Goal: Find specific page/section: Find specific page/section

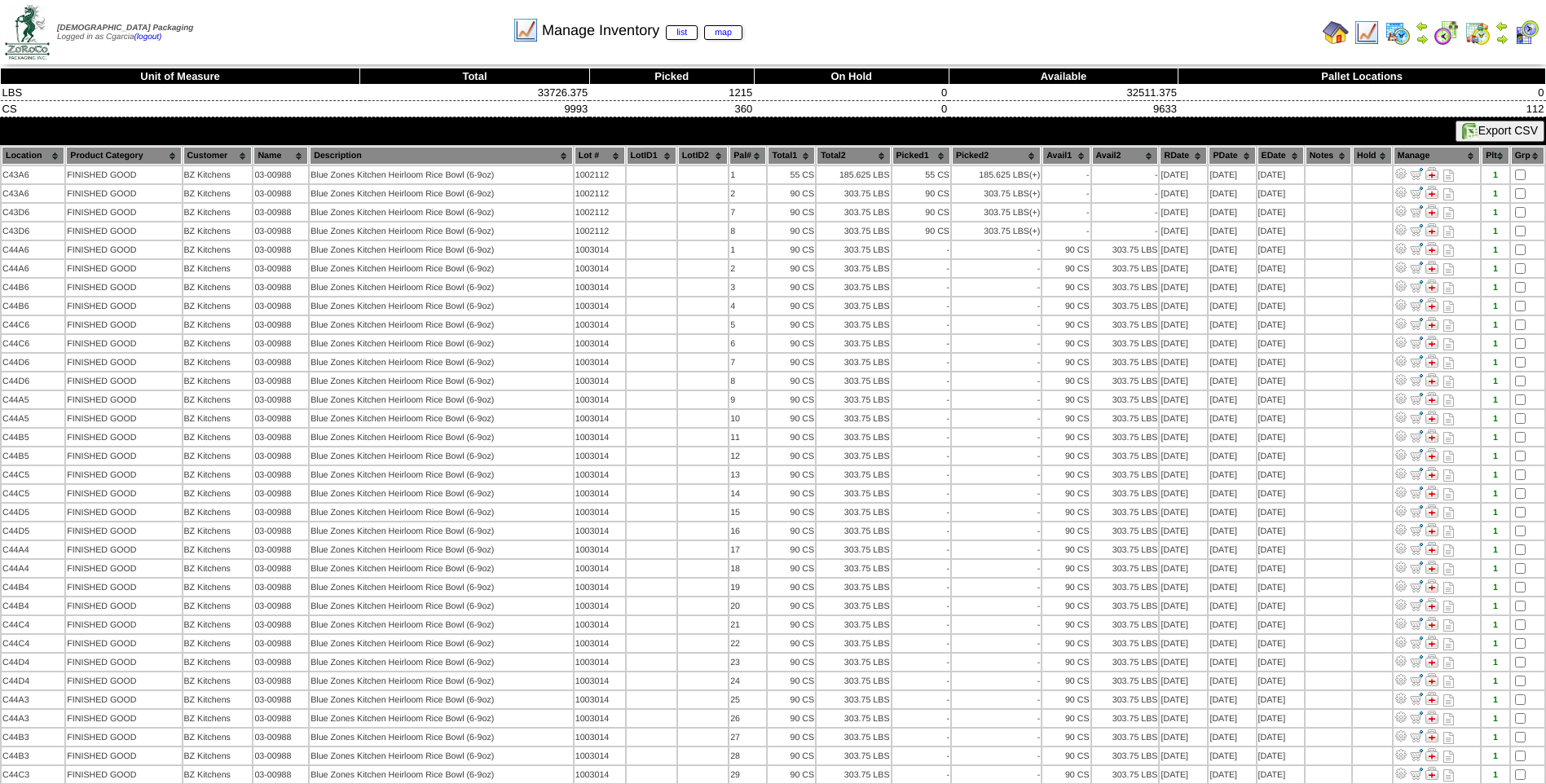
scroll to position [1097, 0]
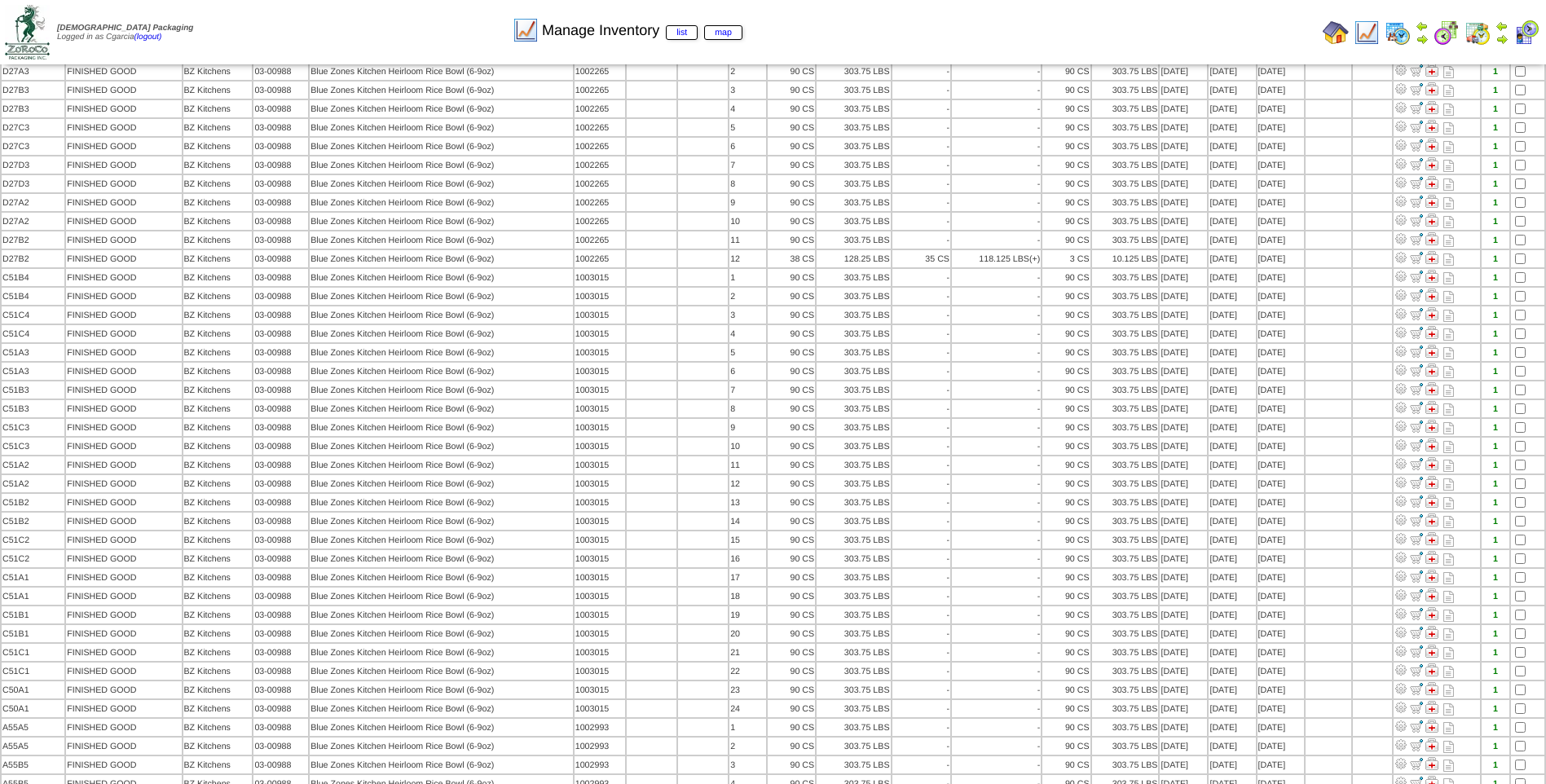
click at [1359, 34] on img at bounding box center [1367, 32] width 26 height 26
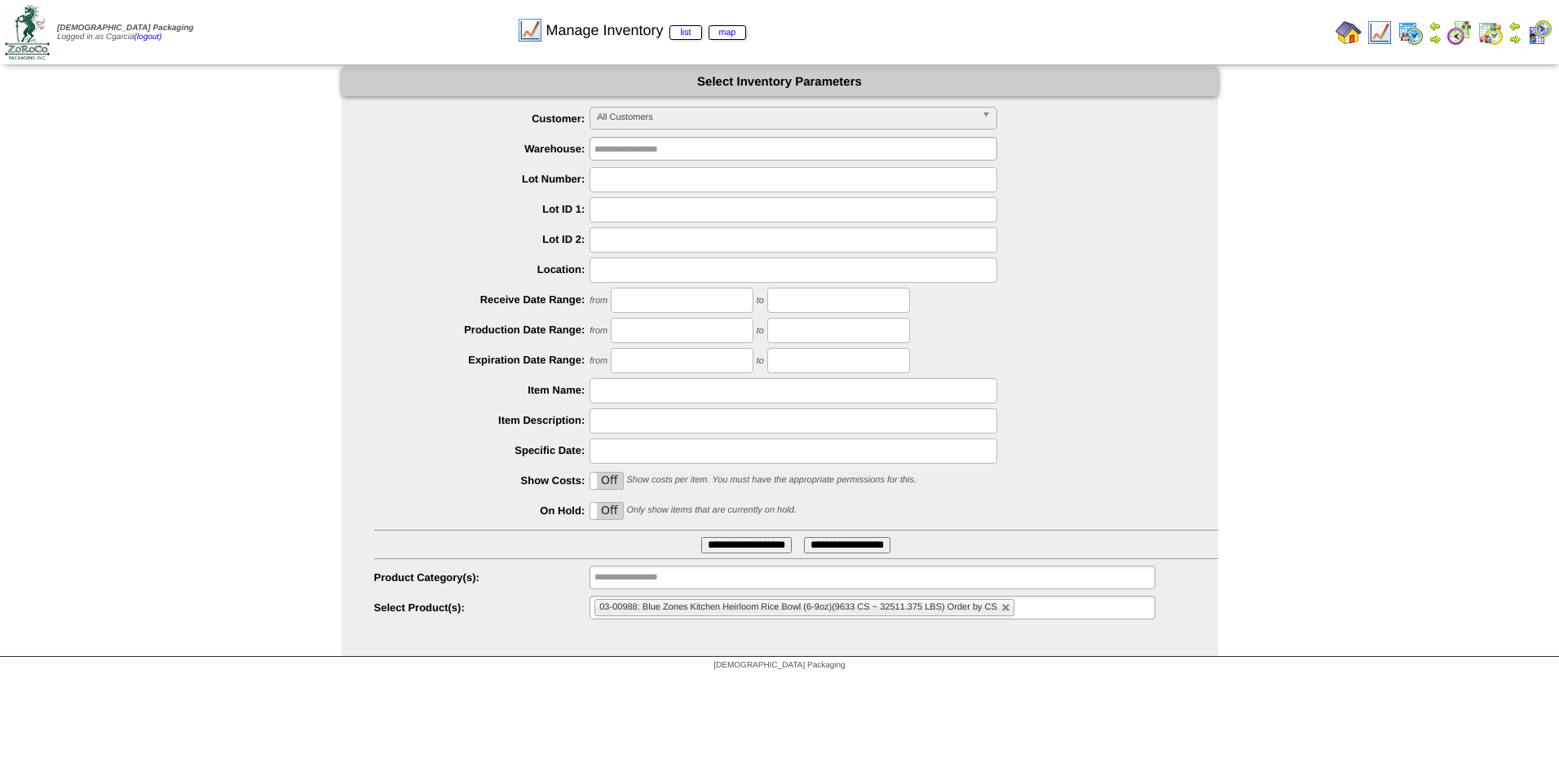
click at [1348, 34] on img at bounding box center [1348, 32] width 26 height 26
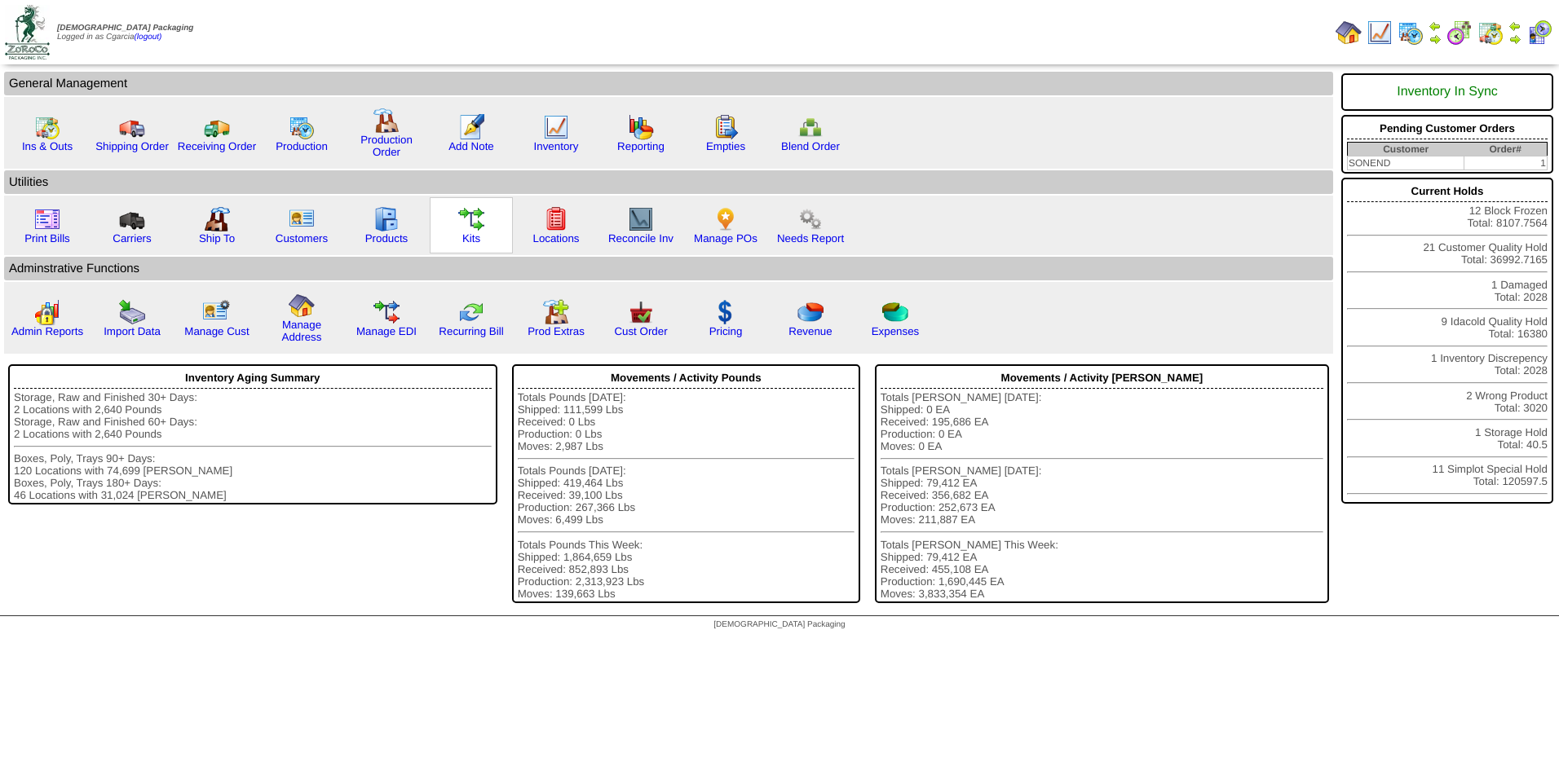
click at [461, 233] on link at bounding box center [471, 228] width 26 height 12
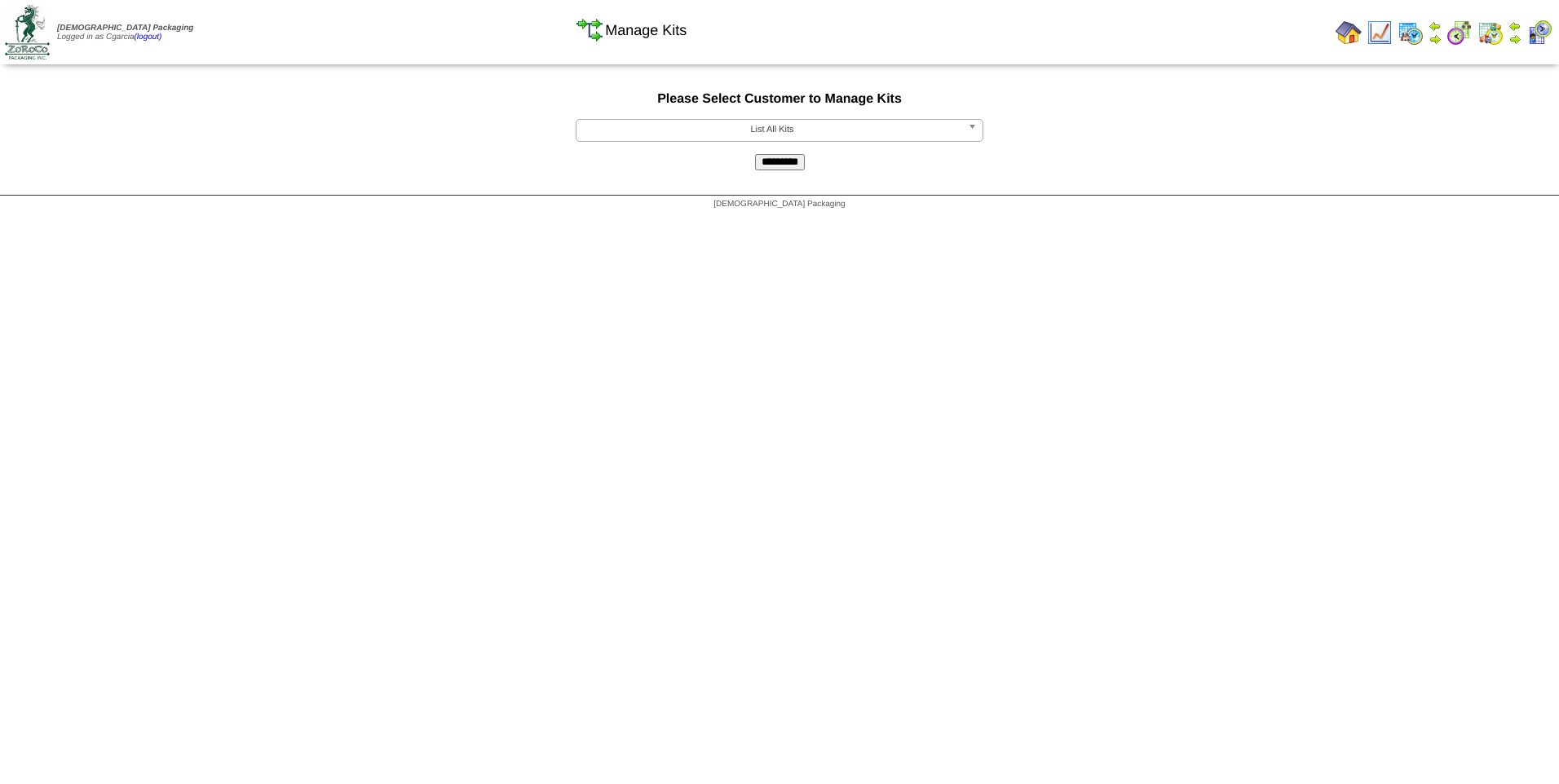
click at [765, 167] on input "*********" at bounding box center [780, 163] width 50 height 17
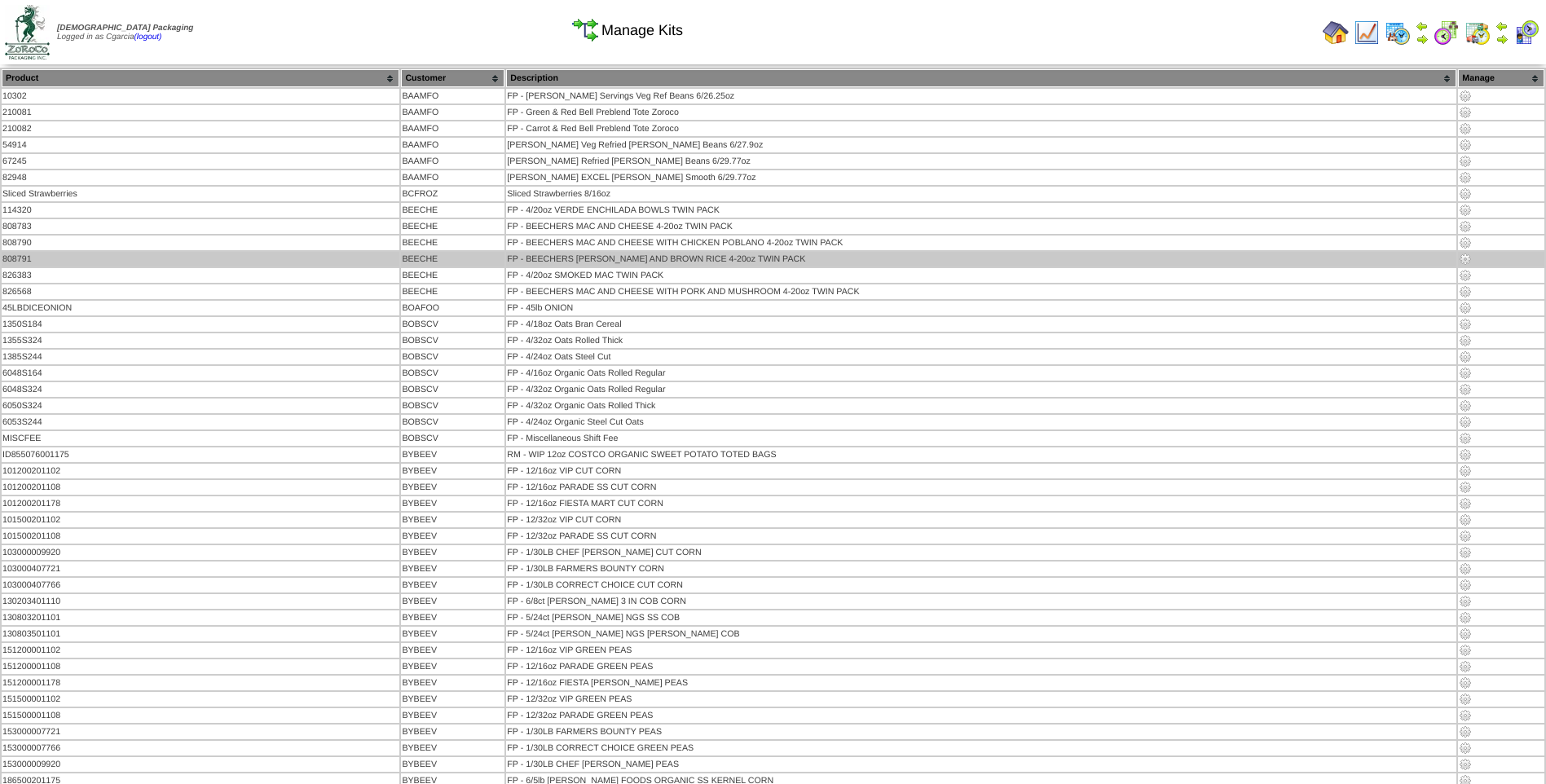
scroll to position [2068, 0]
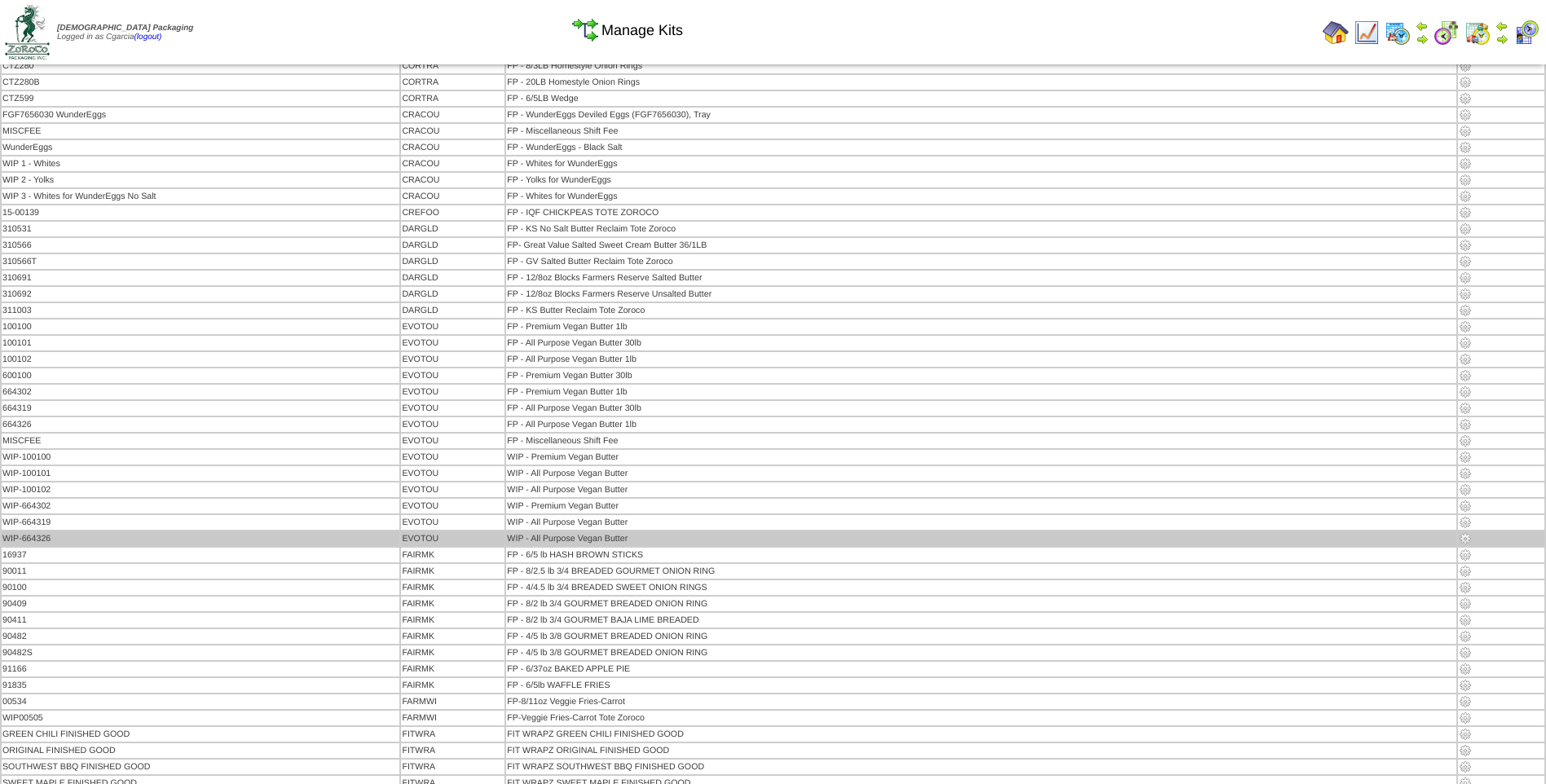
click at [1459, 539] on img at bounding box center [1466, 538] width 13 height 13
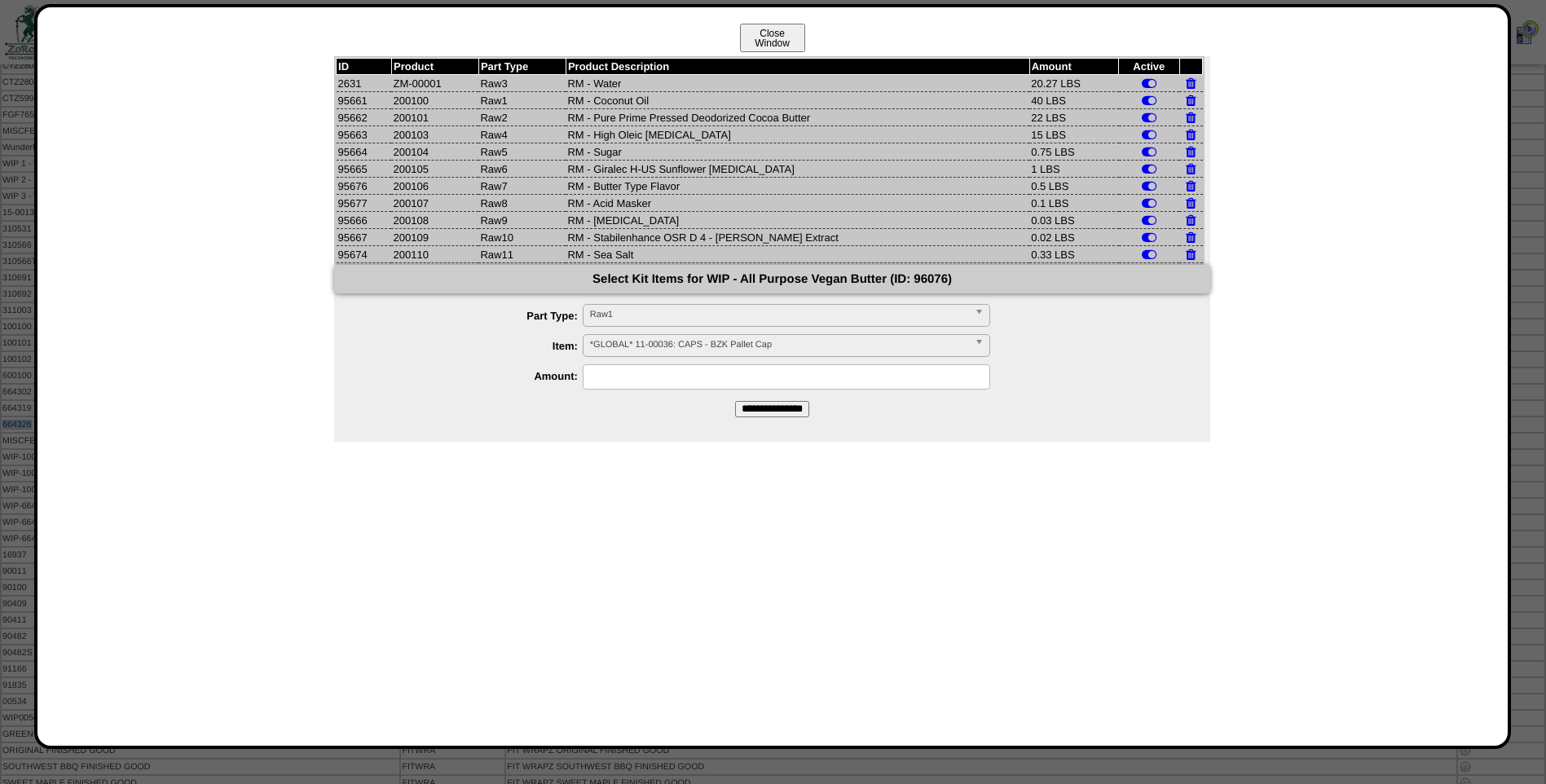
click at [762, 44] on button "Close Window" at bounding box center [772, 38] width 66 height 29
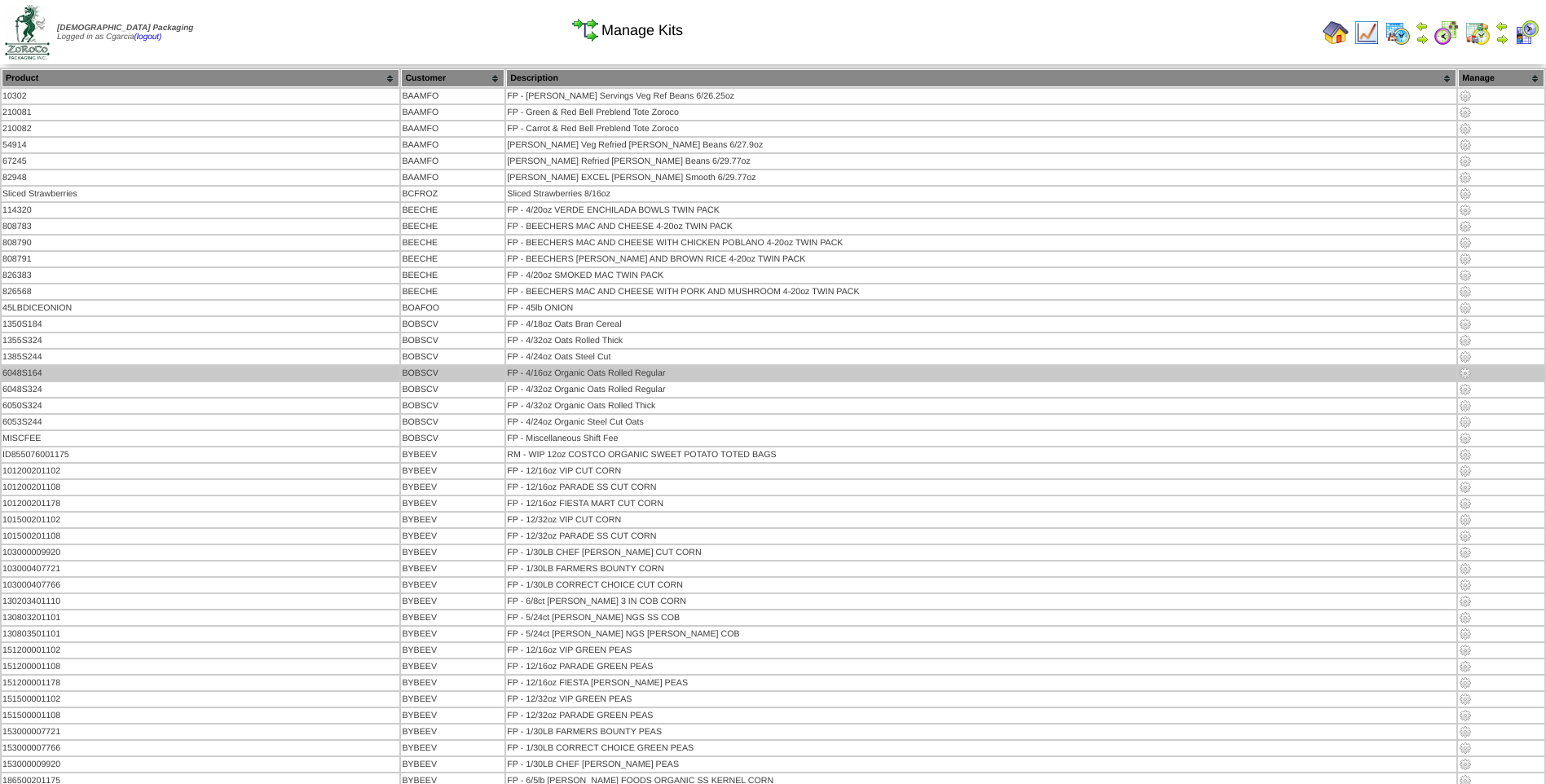
scroll to position [2101, 0]
